Goal: Transaction & Acquisition: Purchase product/service

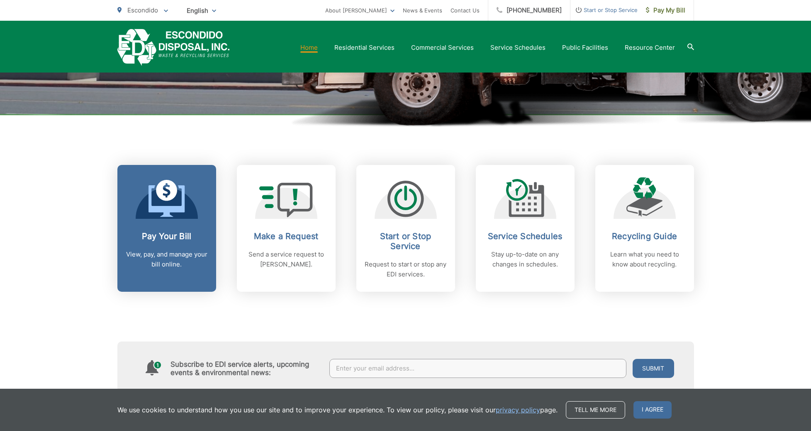
scroll to position [248, 0]
click at [153, 207] on icon at bounding box center [167, 201] width 36 height 32
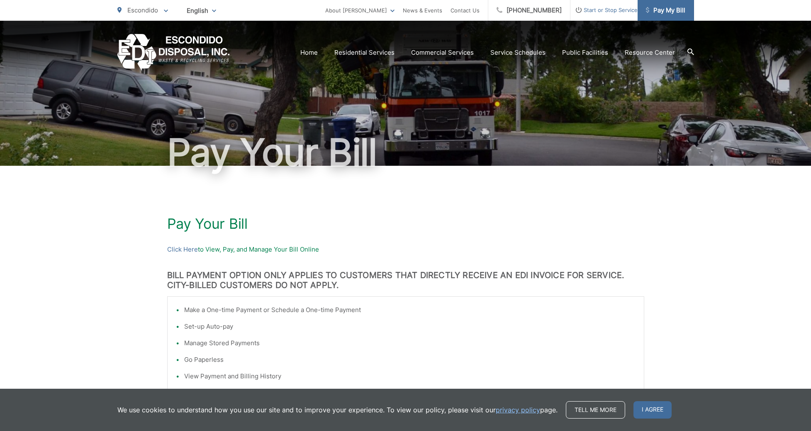
click at [678, 9] on span "Pay My Bill" at bounding box center [665, 10] width 39 height 10
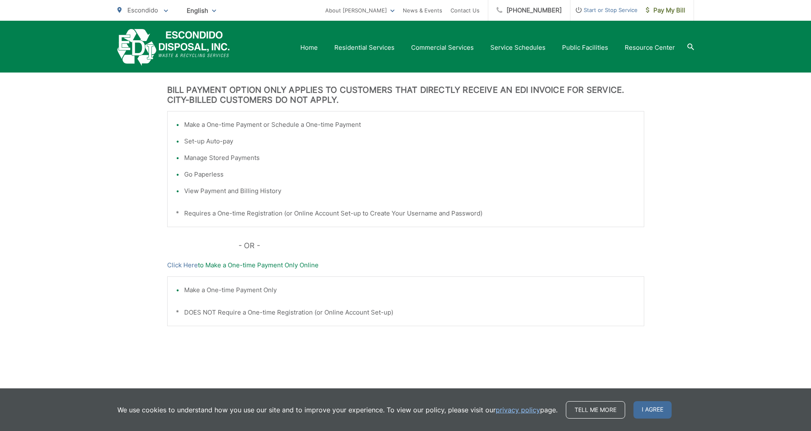
scroll to position [184, 0]
click at [184, 266] on link "Click Here" at bounding box center [182, 267] width 31 height 10
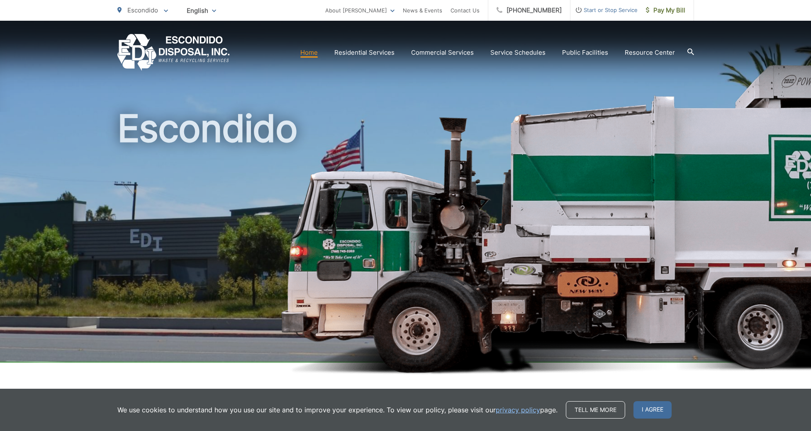
click at [591, 11] on span "Start or Stop Service" at bounding box center [603, 10] width 67 height 10
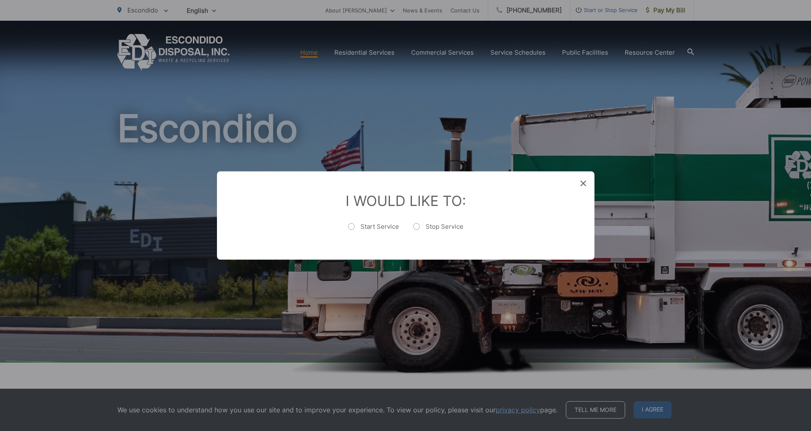
click at [581, 182] on icon at bounding box center [583, 184] width 6 height 6
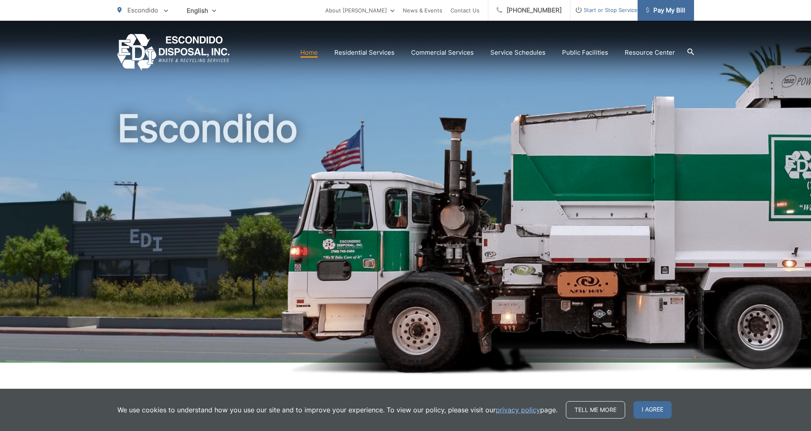
click at [660, 12] on span "Pay My Bill" at bounding box center [665, 10] width 39 height 10
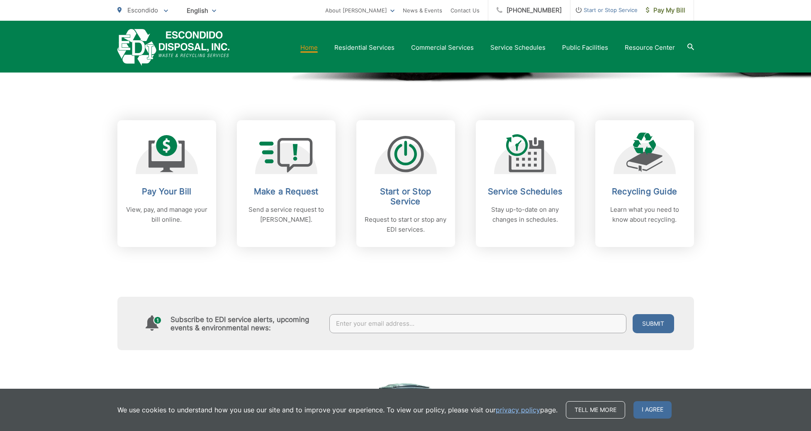
scroll to position [294, 0]
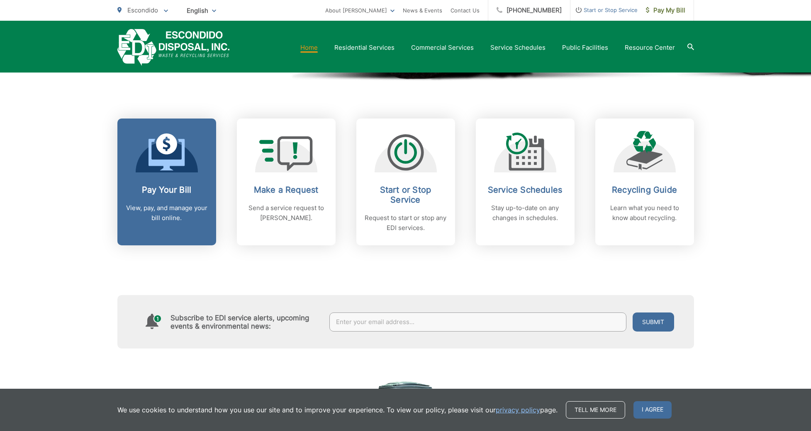
click at [190, 173] on link "Pay Your Bill View, pay, and manage your bill online." at bounding box center [166, 182] width 99 height 127
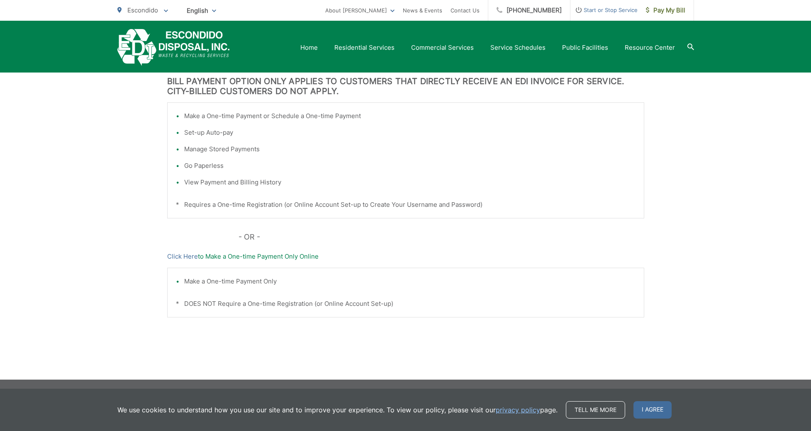
scroll to position [193, 0]
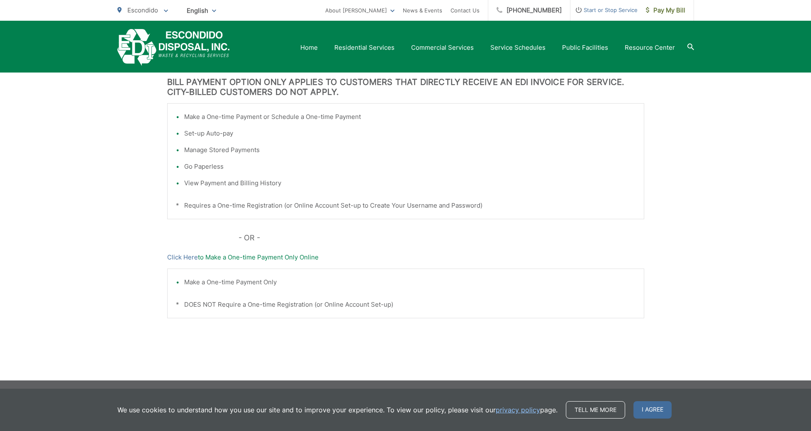
click at [291, 259] on p "Click Here to Make a One-time Payment Only Online" at bounding box center [405, 258] width 477 height 10
click at [259, 258] on p "Click Here to Make a One-time Payment Only Online" at bounding box center [405, 258] width 477 height 10
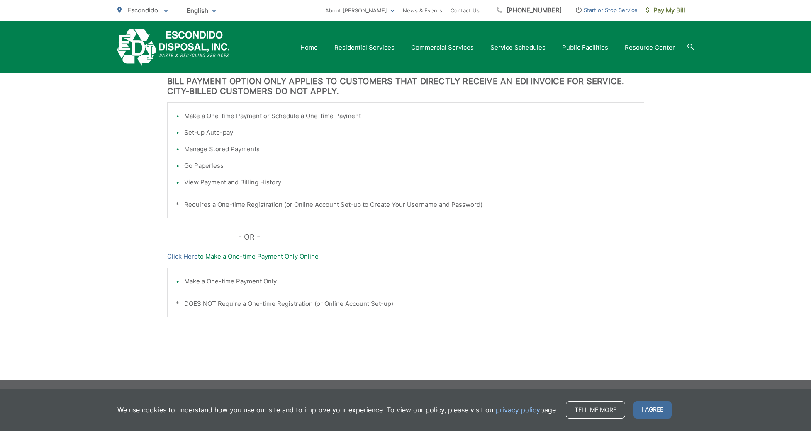
scroll to position [194, 0]
click at [229, 284] on li "Make a One-time Payment Only" at bounding box center [409, 282] width 451 height 10
click at [194, 303] on p "* DOES NOT Require a One-time Registration (or Online Account Set-up)" at bounding box center [406, 304] width 460 height 10
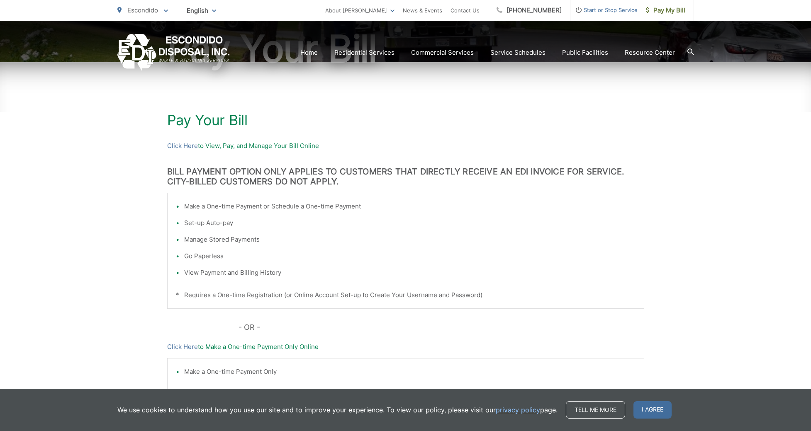
scroll to position [104, 0]
click at [248, 149] on p "Click Here to View, Pay, and Manage Your Bill Online" at bounding box center [405, 146] width 477 height 10
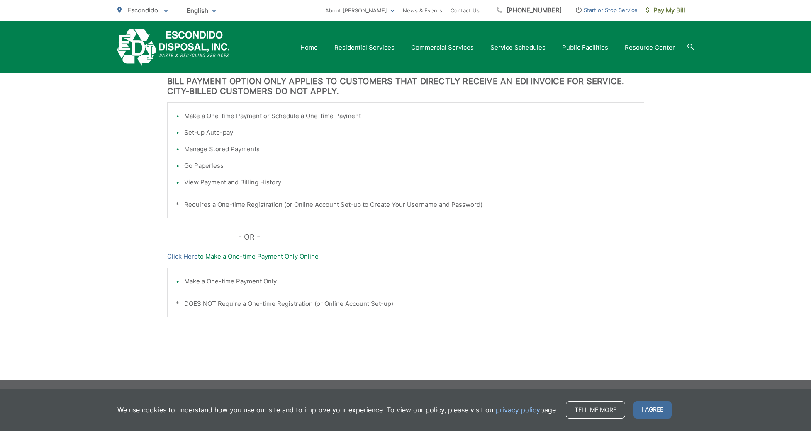
scroll to position [194, 0]
click at [184, 279] on li "Make a One-time Payment Only" at bounding box center [409, 282] width 451 height 10
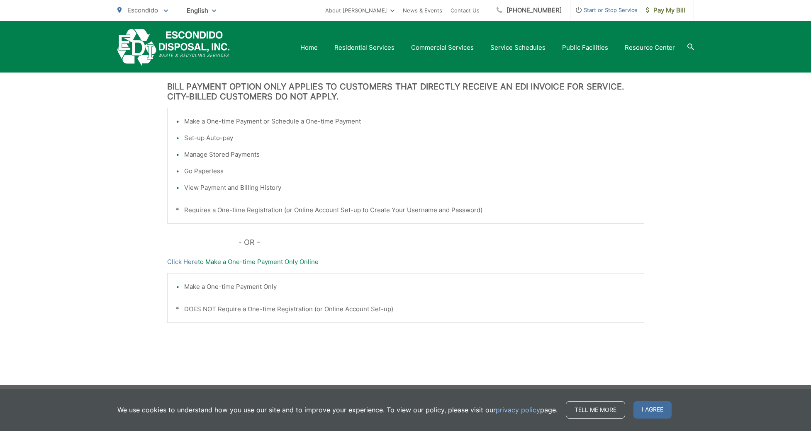
drag, startPoint x: 177, startPoint y: 304, endPoint x: 197, endPoint y: 298, distance: 21.1
click at [177, 304] on div "Make a One-time Payment Only * DOES NOT Require a One-time Registration (or Onl…" at bounding box center [405, 298] width 477 height 50
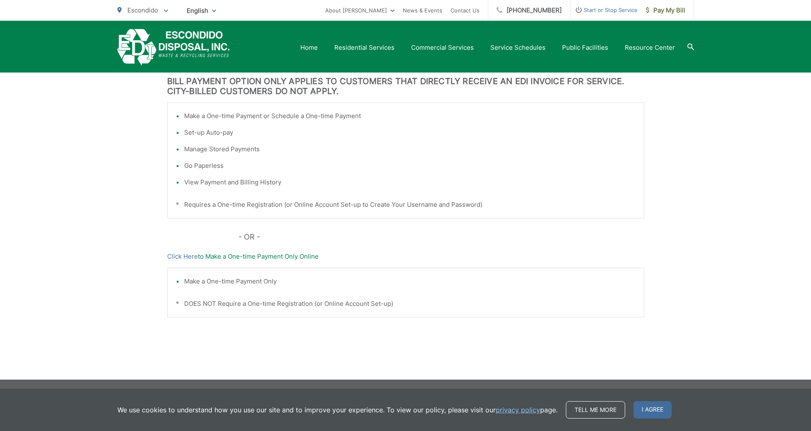
scroll to position [194, 0]
click at [654, 5] on span "Pay My Bill" at bounding box center [665, 10] width 39 height 10
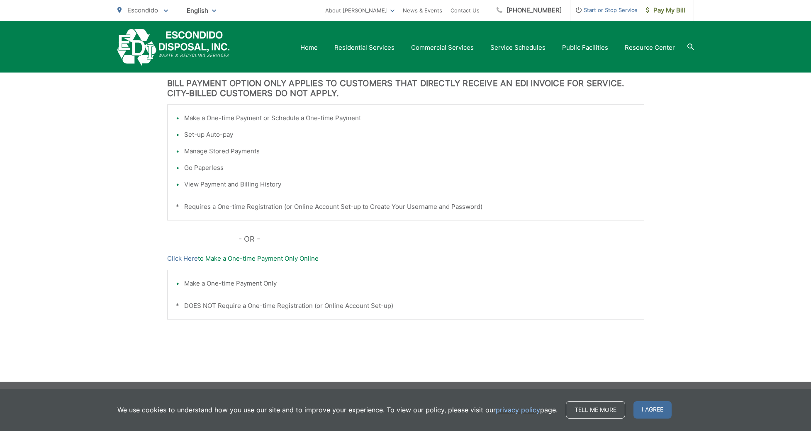
drag, startPoint x: 259, startPoint y: 258, endPoint x: 255, endPoint y: 258, distance: 4.2
click at [259, 258] on p "Click Here to Make a One-time Payment Only Online" at bounding box center [405, 259] width 477 height 10
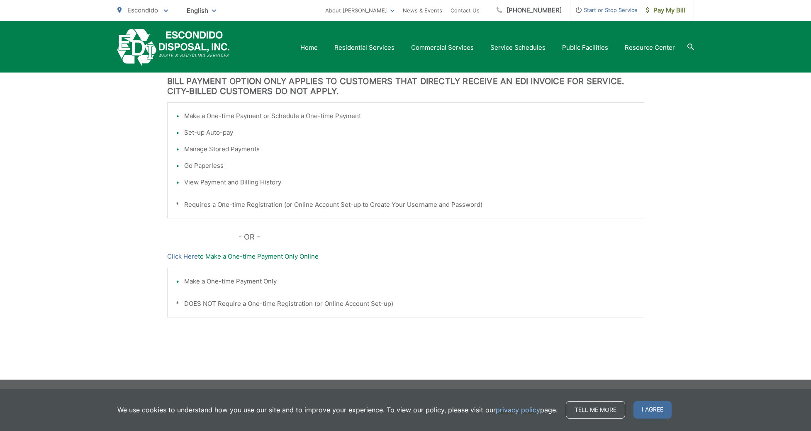
click at [216, 260] on p "Click Here to Make a One-time Payment Only Online" at bounding box center [405, 257] width 477 height 10
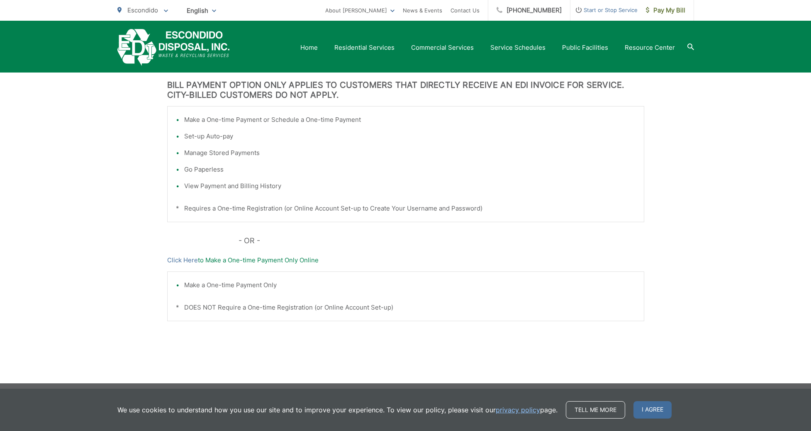
scroll to position [187, 0]
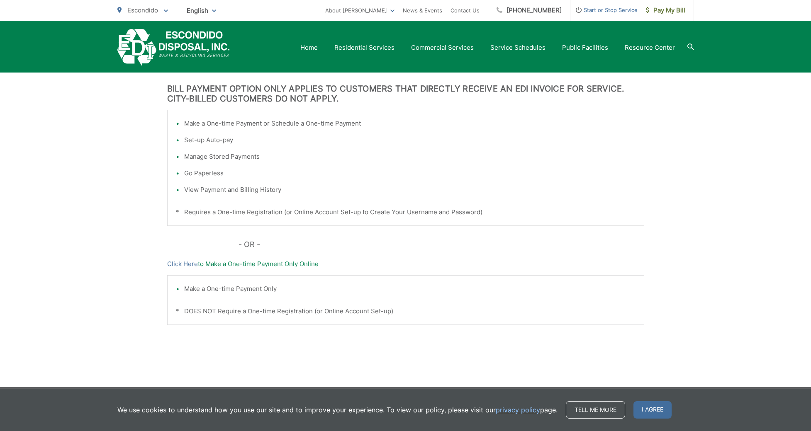
click at [205, 213] on p "* Requires a One-time Registration (or Online Account Set-up to Create Your Use…" at bounding box center [406, 212] width 460 height 10
click at [204, 192] on li "View Payment and Billing History" at bounding box center [409, 190] width 451 height 10
click at [198, 177] on li "Go Paperless" at bounding box center [409, 173] width 451 height 10
click at [192, 153] on li "Manage Stored Payments" at bounding box center [409, 157] width 451 height 10
click at [193, 144] on li "Set-up Auto-pay" at bounding box center [409, 140] width 451 height 10
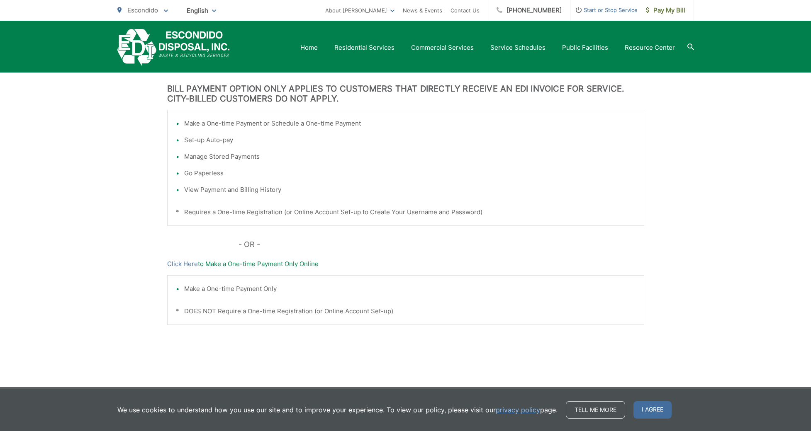
click at [193, 127] on li "Make a One-time Payment or Schedule a One-time Payment" at bounding box center [409, 124] width 451 height 10
click at [647, 407] on span "I agree" at bounding box center [652, 410] width 38 height 17
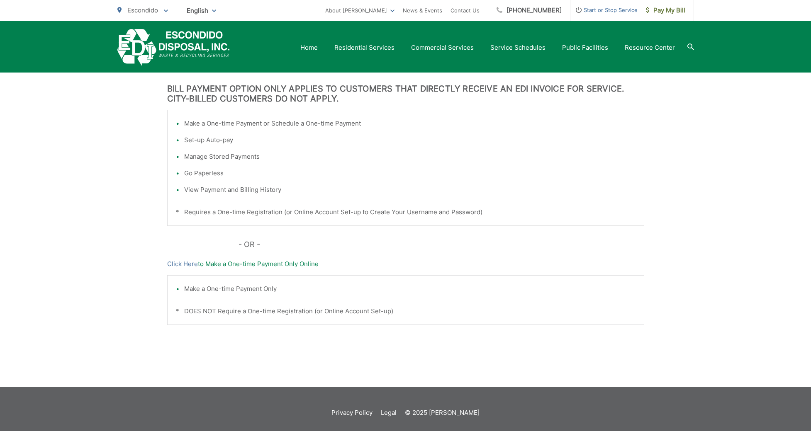
click at [269, 262] on p "Click Here to Make a One-time Payment Only Online" at bounding box center [405, 264] width 477 height 10
click at [268, 266] on p "Click Here to Make a One-time Payment Only Online" at bounding box center [405, 264] width 477 height 10
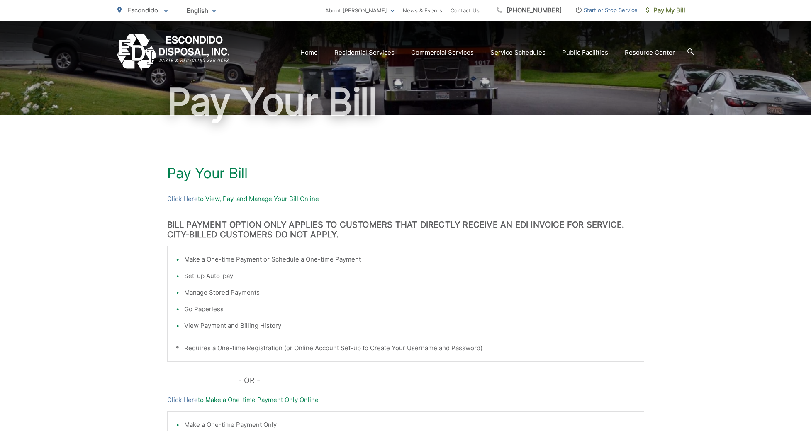
scroll to position [51, 0]
click at [235, 199] on p "Click Here to View, Pay, and Manage Your Bill Online" at bounding box center [405, 199] width 477 height 10
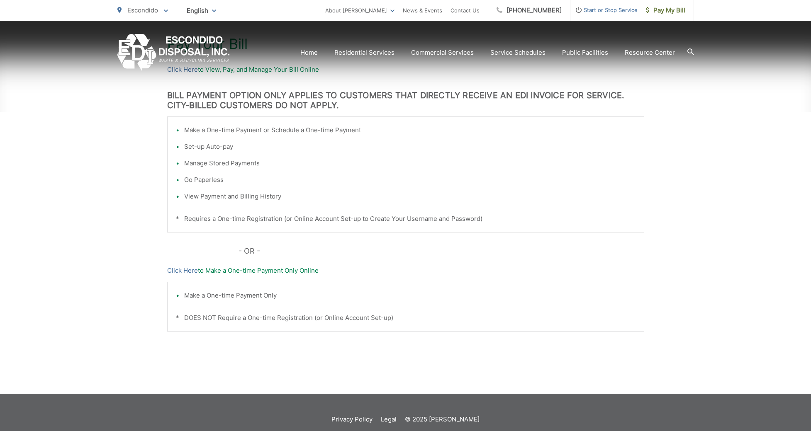
scroll to position [181, 0]
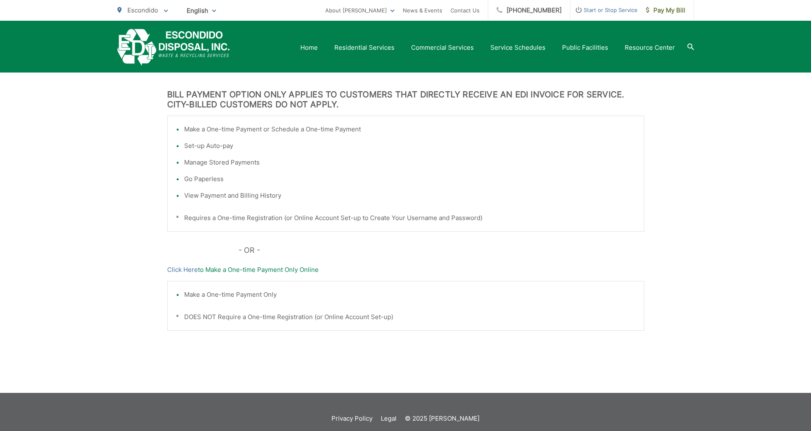
click at [246, 271] on p "Click Here to Make a One-time Payment Only Online" at bounding box center [405, 270] width 477 height 10
